Goal: Information Seeking & Learning: Learn about a topic

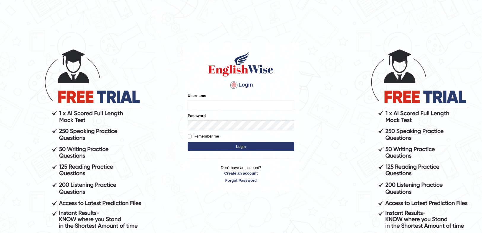
type input "Sidra_86"
click at [190, 135] on input "Remember me" at bounding box center [190, 137] width 4 height 4
checkbox input "true"
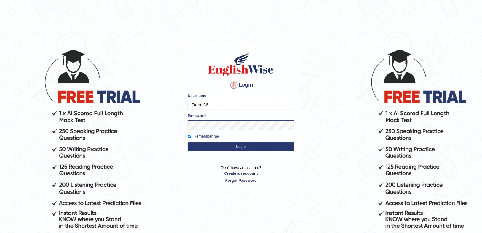
click at [228, 148] on button "Login" at bounding box center [241, 146] width 107 height 9
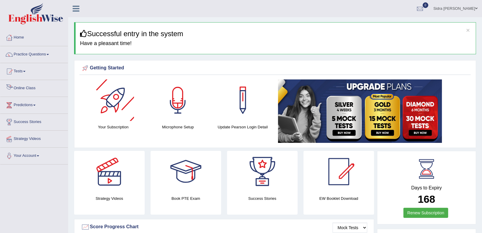
click at [18, 84] on link "Online Class" at bounding box center [34, 87] width 68 height 15
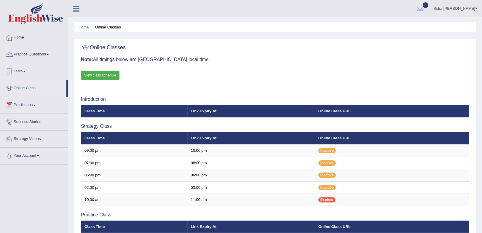
click at [112, 75] on link "View class schedule" at bounding box center [100, 75] width 39 height 9
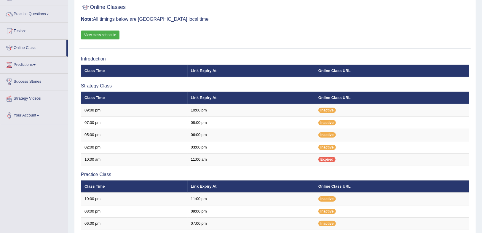
scroll to position [119, 0]
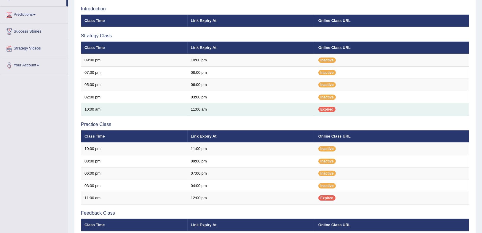
scroll to position [47, 0]
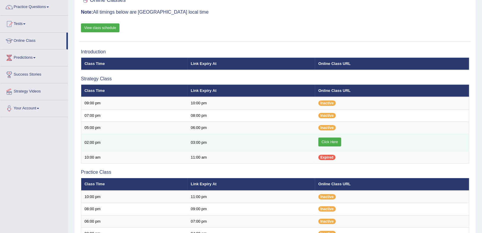
click at [334, 144] on link "Click Here" at bounding box center [329, 141] width 23 height 9
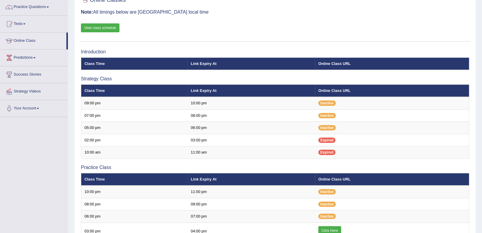
click at [42, 7] on link "Practice Questions" at bounding box center [34, 6] width 68 height 15
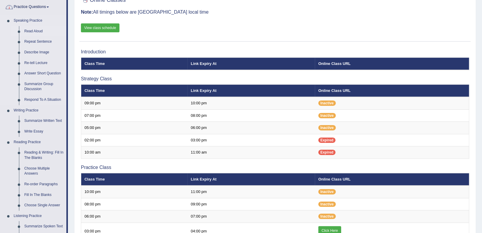
click at [37, 29] on link "Read Aloud" at bounding box center [44, 31] width 45 height 11
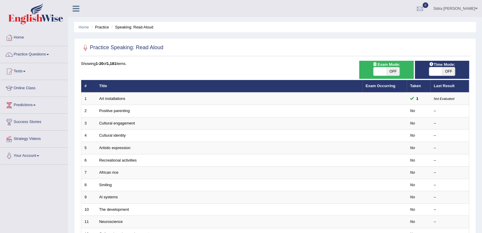
click at [394, 71] on span "OFF" at bounding box center [392, 71] width 13 height 8
checkbox input "true"
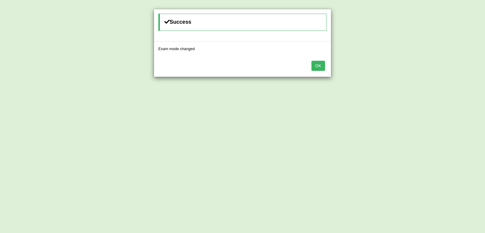
click at [319, 64] on button "OK" at bounding box center [319, 66] width 14 height 10
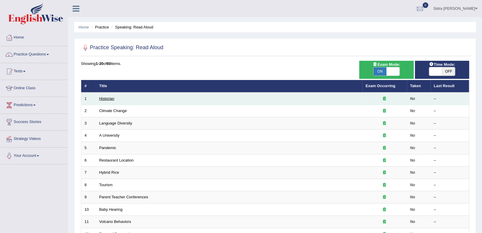
click at [111, 98] on link "Historian" at bounding box center [106, 98] width 15 height 4
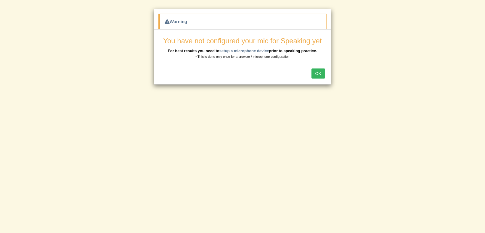
click at [318, 73] on button "OK" at bounding box center [319, 73] width 14 height 10
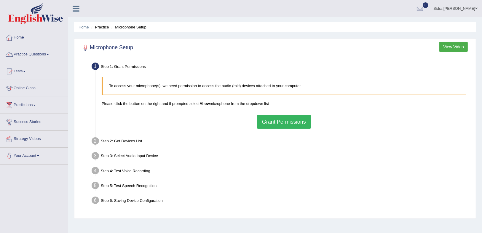
click at [296, 124] on button "Grant Permissions" at bounding box center [284, 122] width 54 height 14
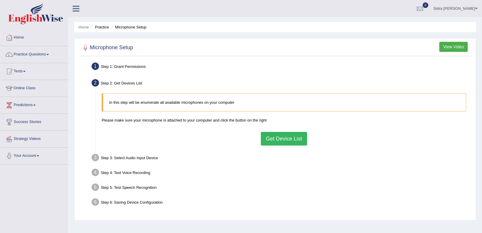
click at [281, 135] on button "Get Device List" at bounding box center [284, 139] width 46 height 14
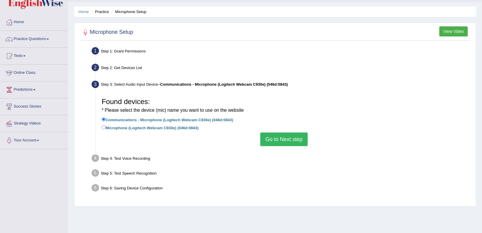
scroll to position [24, 0]
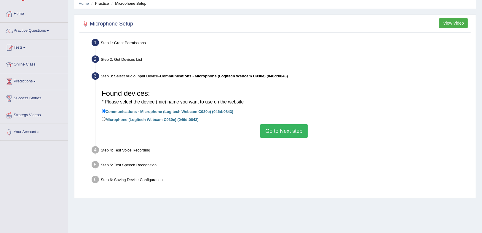
click at [273, 129] on button "Go to Next step" at bounding box center [283, 131] width 47 height 14
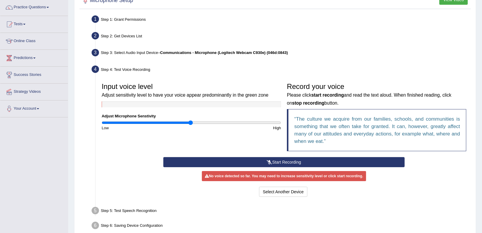
scroll to position [47, 0]
click at [279, 160] on button "Start Recording" at bounding box center [283, 162] width 241 height 10
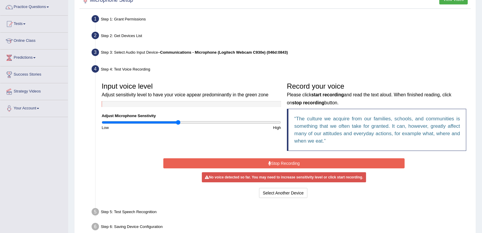
click at [179, 121] on input "range" at bounding box center [191, 122] width 179 height 5
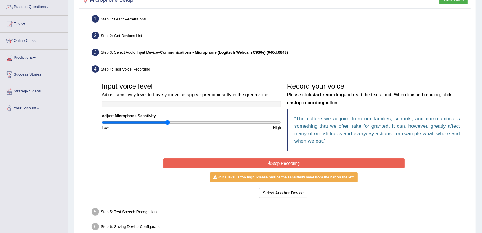
type input "0.74"
click at [168, 123] on input "range" at bounding box center [191, 122] width 179 height 5
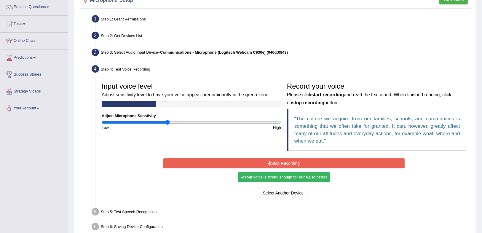
click at [231, 164] on button "Stop Recording" at bounding box center [283, 163] width 241 height 10
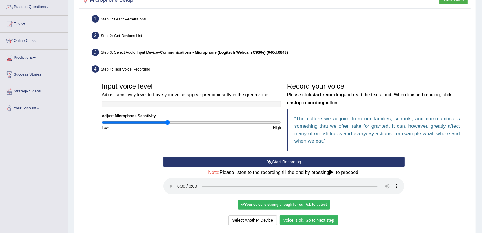
click at [316, 219] on button "Voice is ok. Go to Next step" at bounding box center [308, 220] width 59 height 10
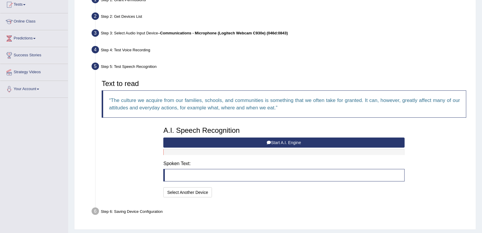
scroll to position [81, 0]
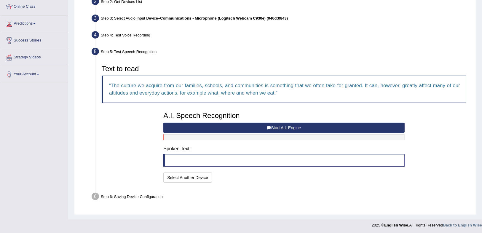
click at [268, 127] on icon at bounding box center [269, 128] width 4 height 4
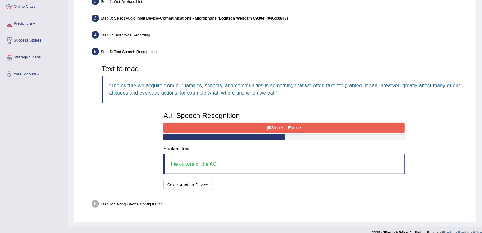
click at [274, 126] on button "Stop A.I. Engine" at bounding box center [283, 128] width 241 height 10
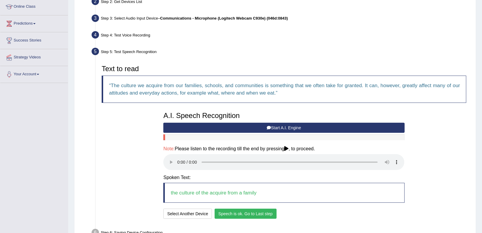
click at [268, 212] on button "Speech is ok. Go to Last step" at bounding box center [246, 214] width 62 height 10
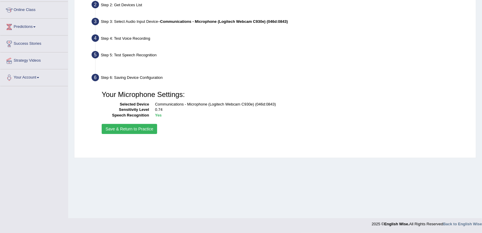
scroll to position [78, 0]
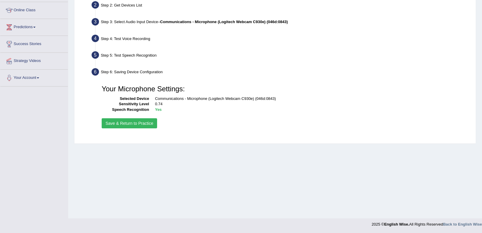
click at [133, 125] on button "Save & Return to Practice" at bounding box center [129, 123] width 55 height 10
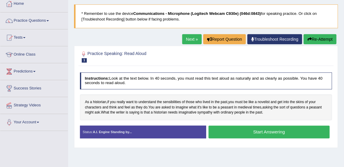
scroll to position [51, 0]
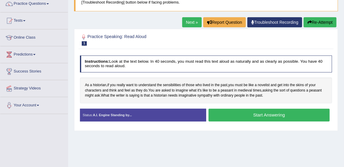
drag, startPoint x: 183, startPoint y: 22, endPoint x: 186, endPoint y: 28, distance: 6.8
click at [183, 23] on link "Next »" at bounding box center [192, 22] width 20 height 10
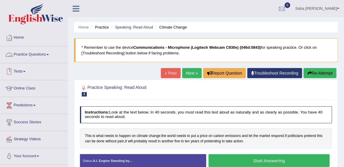
click at [44, 54] on link "Practice Questions" at bounding box center [34, 53] width 68 height 15
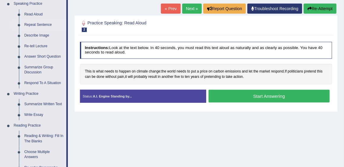
scroll to position [17, 0]
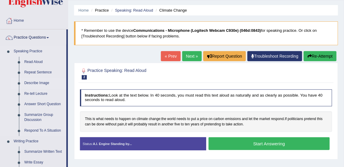
click at [44, 82] on link "Describe Image" at bounding box center [44, 83] width 45 height 11
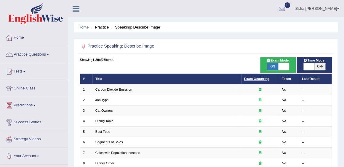
click at [258, 79] on link "Exam Occurring" at bounding box center [256, 79] width 25 height 4
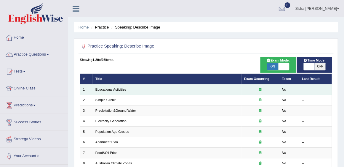
click at [120, 89] on link "Educational Activities" at bounding box center [110, 89] width 31 height 4
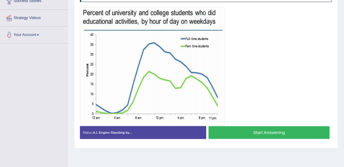
scroll to position [114, 0]
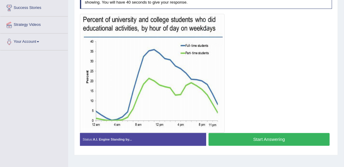
click at [257, 61] on div at bounding box center [206, 73] width 252 height 119
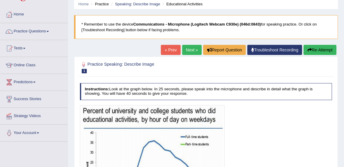
scroll to position [12, 0]
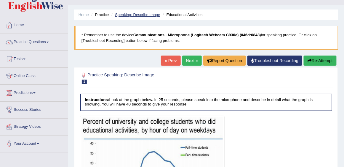
click at [140, 15] on link "Speaking: Describe Image" at bounding box center [137, 14] width 45 height 4
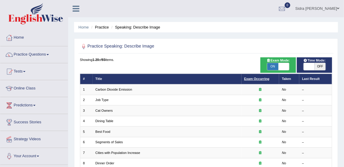
click at [254, 79] on link "Exam Occurring" at bounding box center [256, 79] width 25 height 4
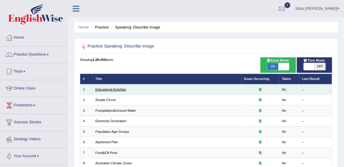
click at [114, 88] on link "Educational Activities" at bounding box center [110, 89] width 31 height 4
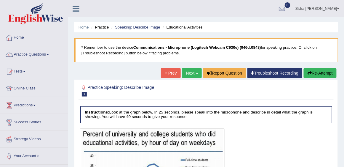
click at [246, 108] on h4 "Instructions: Look at the graph below. In 25 seconds, please speak into the mic…" at bounding box center [206, 114] width 252 height 17
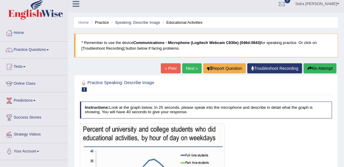
scroll to position [2, 0]
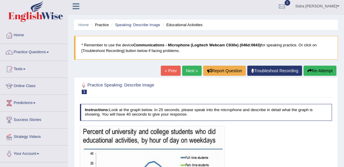
click at [191, 67] on link "Next »" at bounding box center [192, 70] width 20 height 10
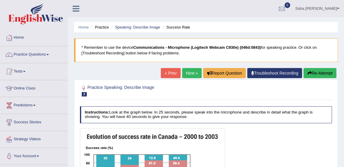
click at [192, 75] on link "Next »" at bounding box center [192, 73] width 20 height 10
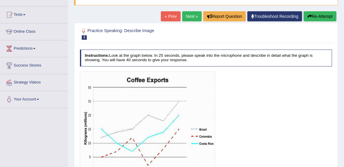
scroll to position [68, 0]
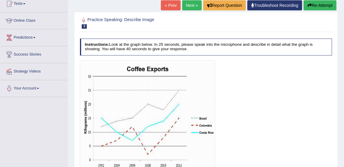
click at [185, 7] on link "Next »" at bounding box center [192, 5] width 20 height 10
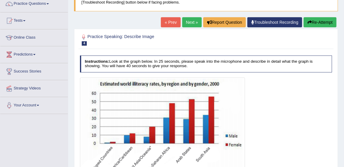
scroll to position [68, 0]
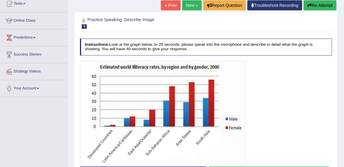
click at [293, 68] on div at bounding box center [206, 112] width 252 height 105
click at [299, 133] on div at bounding box center [206, 112] width 252 height 105
click at [303, 97] on div at bounding box center [206, 112] width 252 height 105
click at [113, 34] on div "Practice Speaking: Describe Image 4 Illiteracy Rates Instructions: Look at the …" at bounding box center [206, 100] width 264 height 177
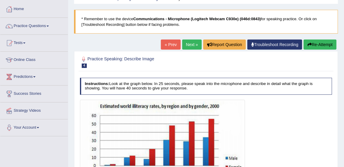
scroll to position [17, 0]
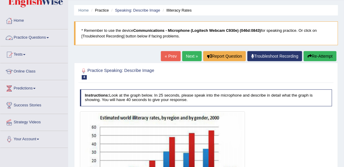
click at [41, 40] on link "Practice Questions" at bounding box center [34, 36] width 68 height 15
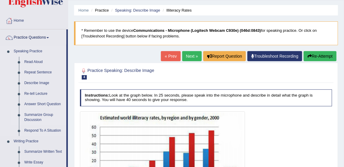
click at [35, 116] on link "Summarize Group Discussion" at bounding box center [44, 117] width 45 height 16
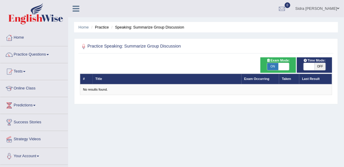
click at [286, 62] on span "Exam Mode:" at bounding box center [278, 60] width 27 height 5
click at [284, 66] on span at bounding box center [284, 66] width 11 height 7
checkbox input "false"
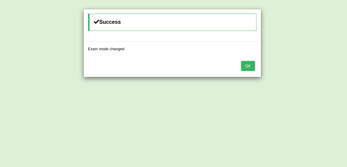
click at [241, 67] on button "OK" at bounding box center [248, 66] width 14 height 10
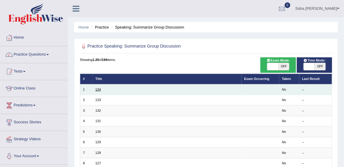
click at [97, 89] on link "134" at bounding box center [97, 89] width 5 height 4
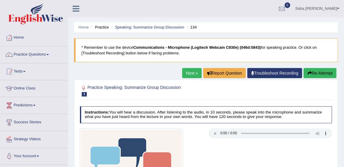
click at [193, 74] on link "Next »" at bounding box center [192, 73] width 20 height 10
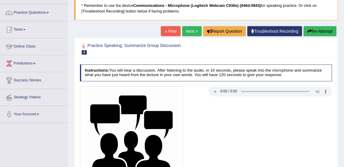
scroll to position [51, 0]
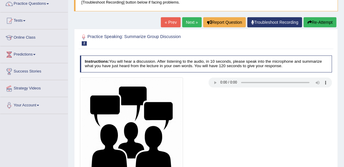
click at [218, 101] on div at bounding box center [205, 128] width 257 height 103
click at [263, 54] on div "Instructions: You will hear a discussion. After listening to the audio, in 10 s…" at bounding box center [206, 127] width 255 height 148
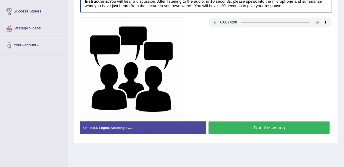
scroll to position [119, 0]
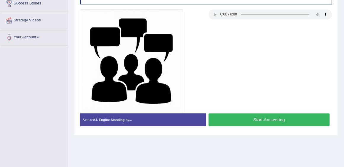
click at [243, 117] on button "Start Answering" at bounding box center [269, 119] width 121 height 13
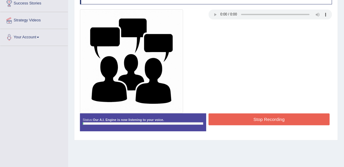
click at [243, 117] on button "Stop Recording" at bounding box center [269, 119] width 121 height 12
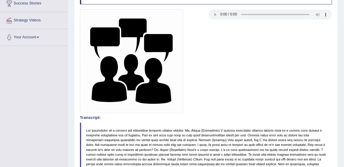
click at [243, 116] on h4 "Transcript:" at bounding box center [206, 117] width 252 height 4
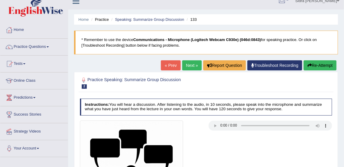
scroll to position [0, 0]
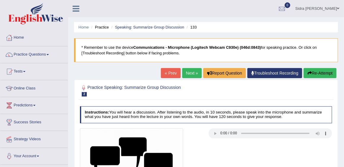
click at [211, 95] on h2 "Practice Speaking: Summarize Group Discussion 2 133" at bounding box center [158, 90] width 156 height 12
click at [44, 55] on link "Practice Questions" at bounding box center [34, 53] width 68 height 15
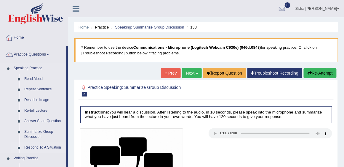
click at [37, 147] on link "Respond To A Situation" at bounding box center [44, 147] width 45 height 11
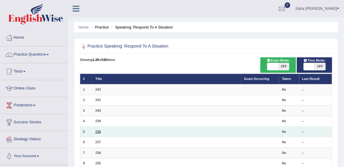
click at [99, 130] on link "238" at bounding box center [97, 131] width 5 height 4
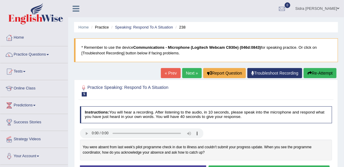
scroll to position [17, 0]
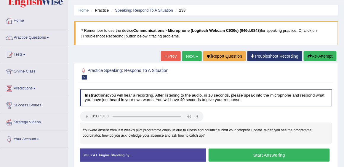
click at [187, 56] on link "Next »" at bounding box center [192, 56] width 20 height 10
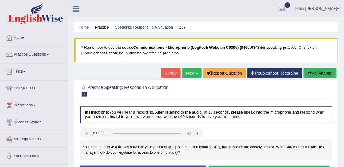
scroll to position [17, 0]
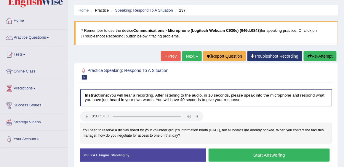
click at [184, 50] on div "Home Practice Speaking: Respond To A Situation 237 * Remember to use the device…" at bounding box center [206, 131] width 276 height 296
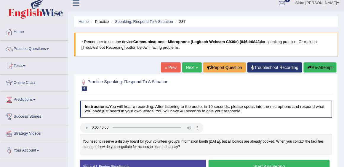
scroll to position [0, 0]
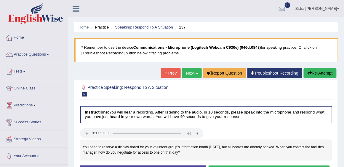
click at [140, 27] on link "Speaking: Respond To A Situation" at bounding box center [144, 27] width 58 height 4
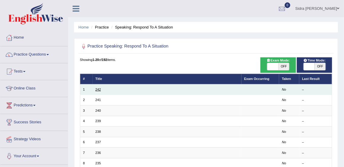
click at [100, 88] on link "242" at bounding box center [97, 89] width 5 height 4
